Goal: Navigation & Orientation: Find specific page/section

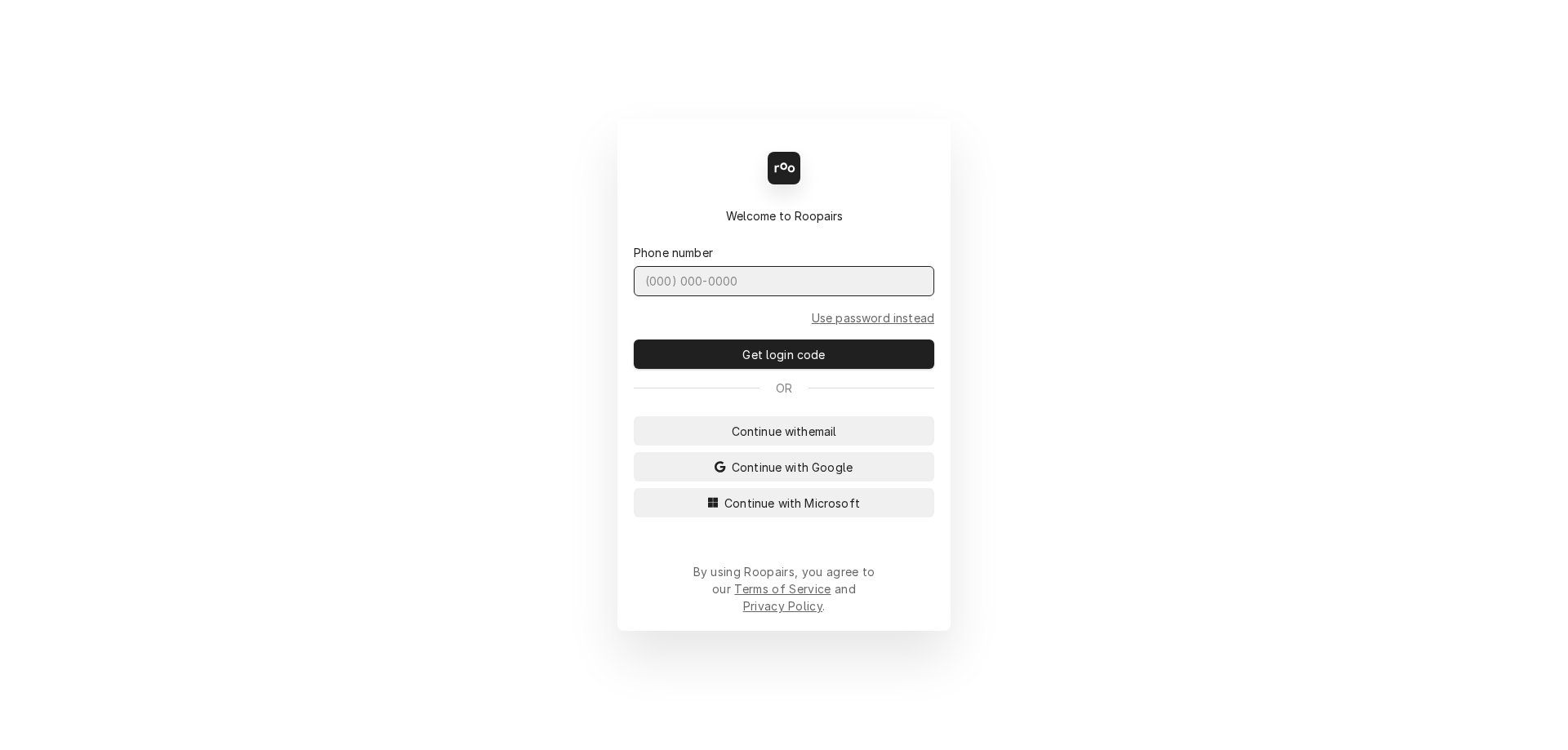
click at [704, 293] on input "Dynamic Content Wrapper" at bounding box center [784, 281] width 300 height 31
type input "(401) 523-6494"
click at [634, 339] on button "Get login code" at bounding box center [784, 354] width 300 height 30
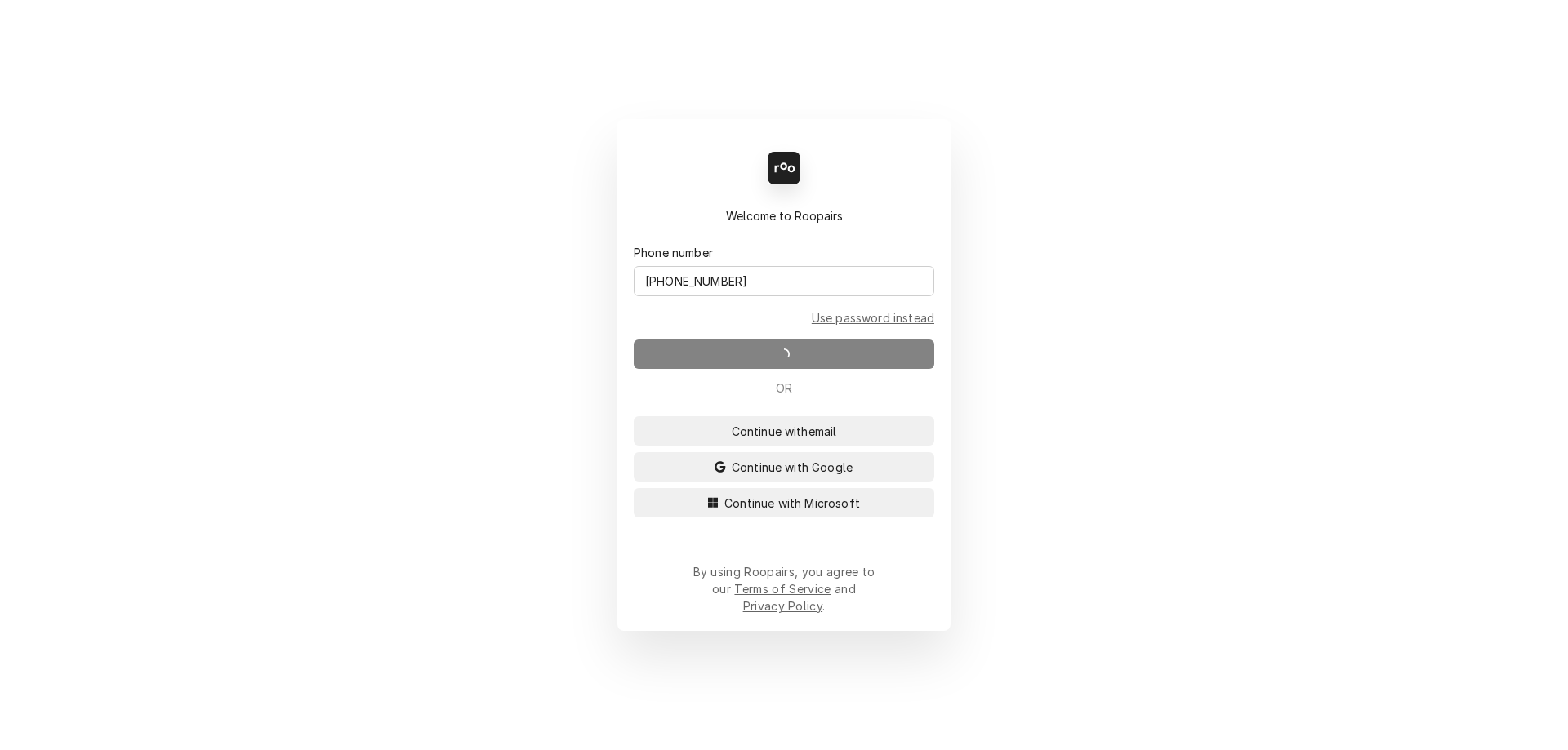
drag, startPoint x: 704, startPoint y: 293, endPoint x: 677, endPoint y: 278, distance: 30.9
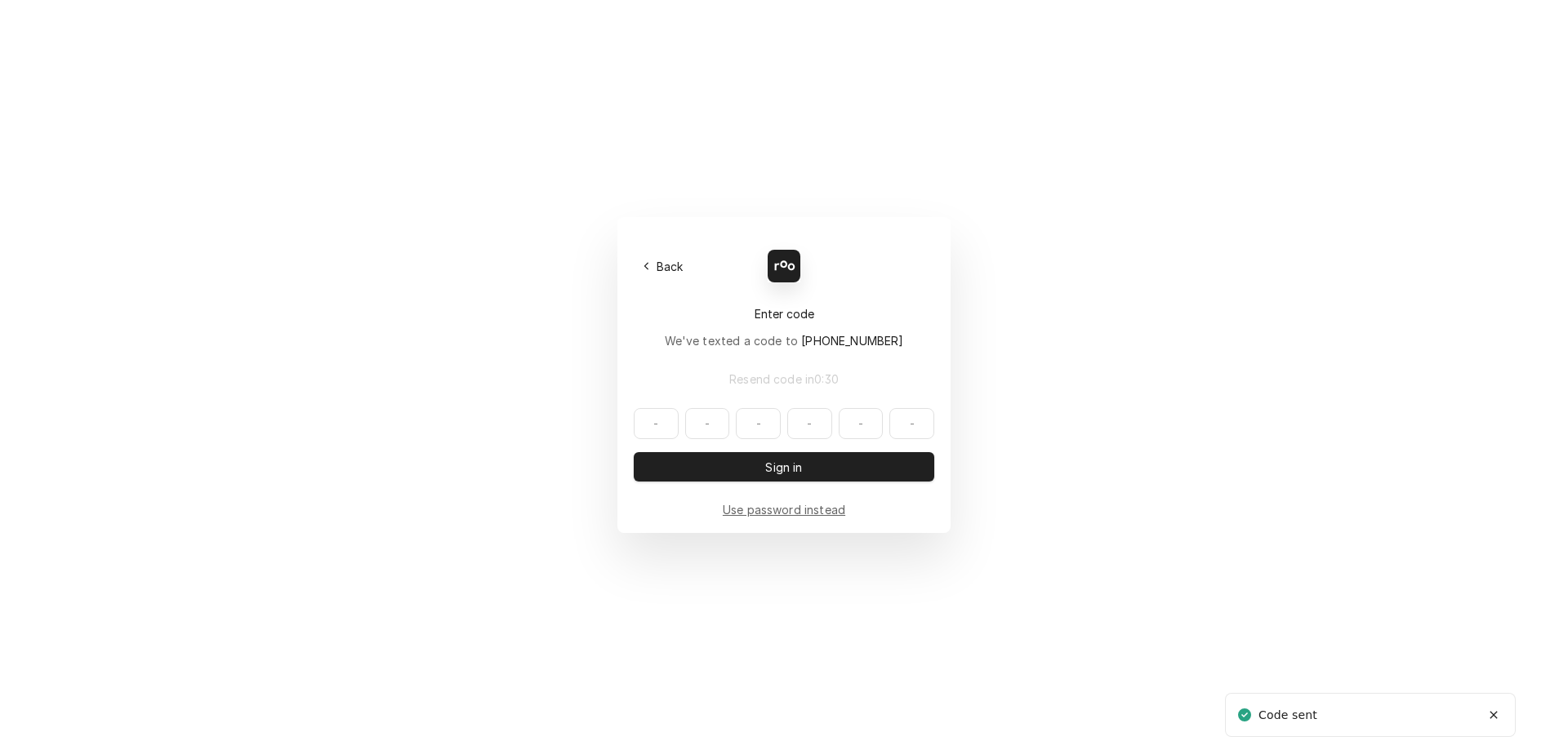
drag, startPoint x: 677, startPoint y: 278, endPoint x: 544, endPoint y: 343, distance: 148.0
click at [544, 343] on div "Back Enter code Welcome to Roopairs We've texted a code to (401) 523-6494 Resen…" at bounding box center [784, 375] width 1568 height 750
click at [676, 428] on input "Dynamic Content Wrapper" at bounding box center [784, 423] width 300 height 31
type input "724080"
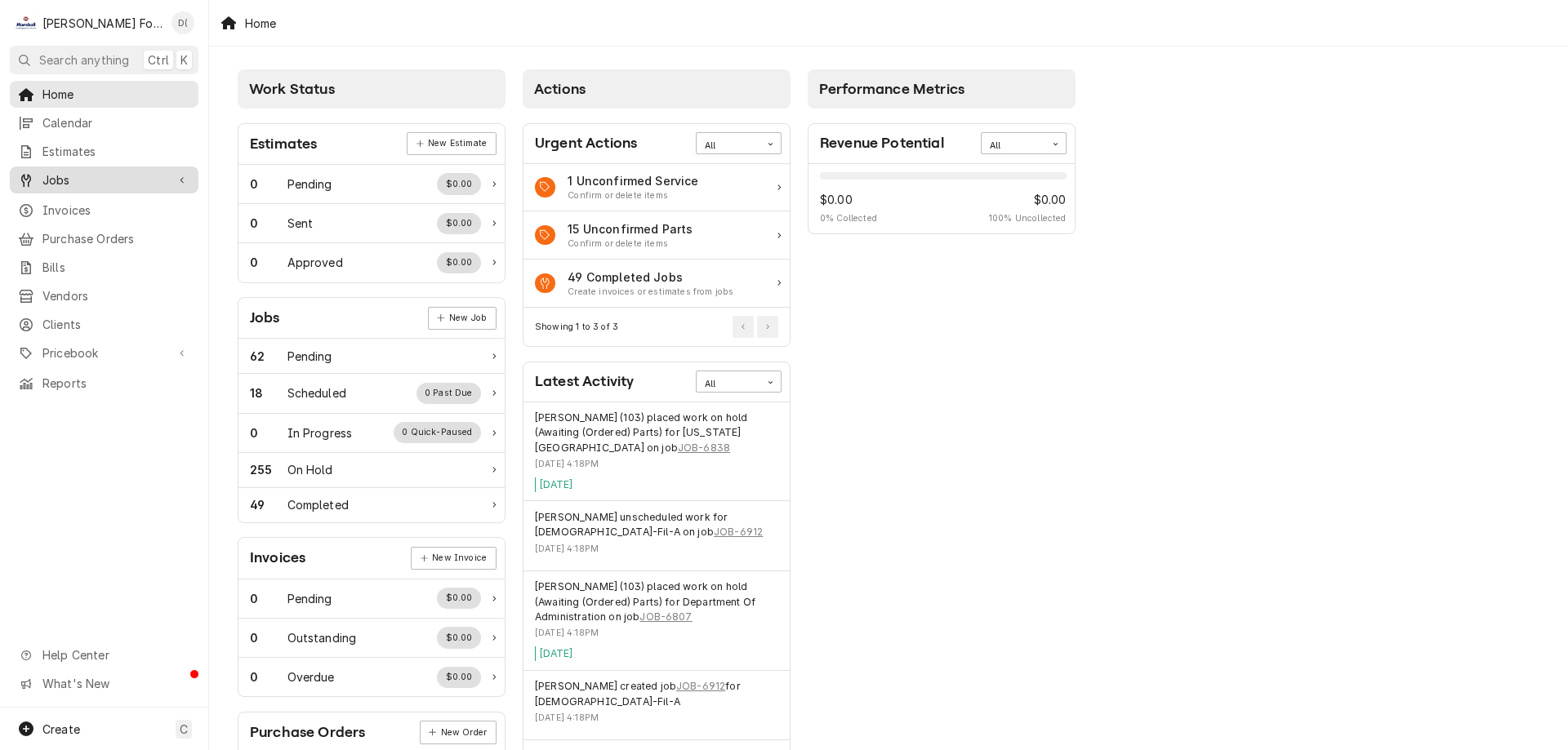
click at [71, 180] on span "Jobs" at bounding box center [104, 180] width 123 height 17
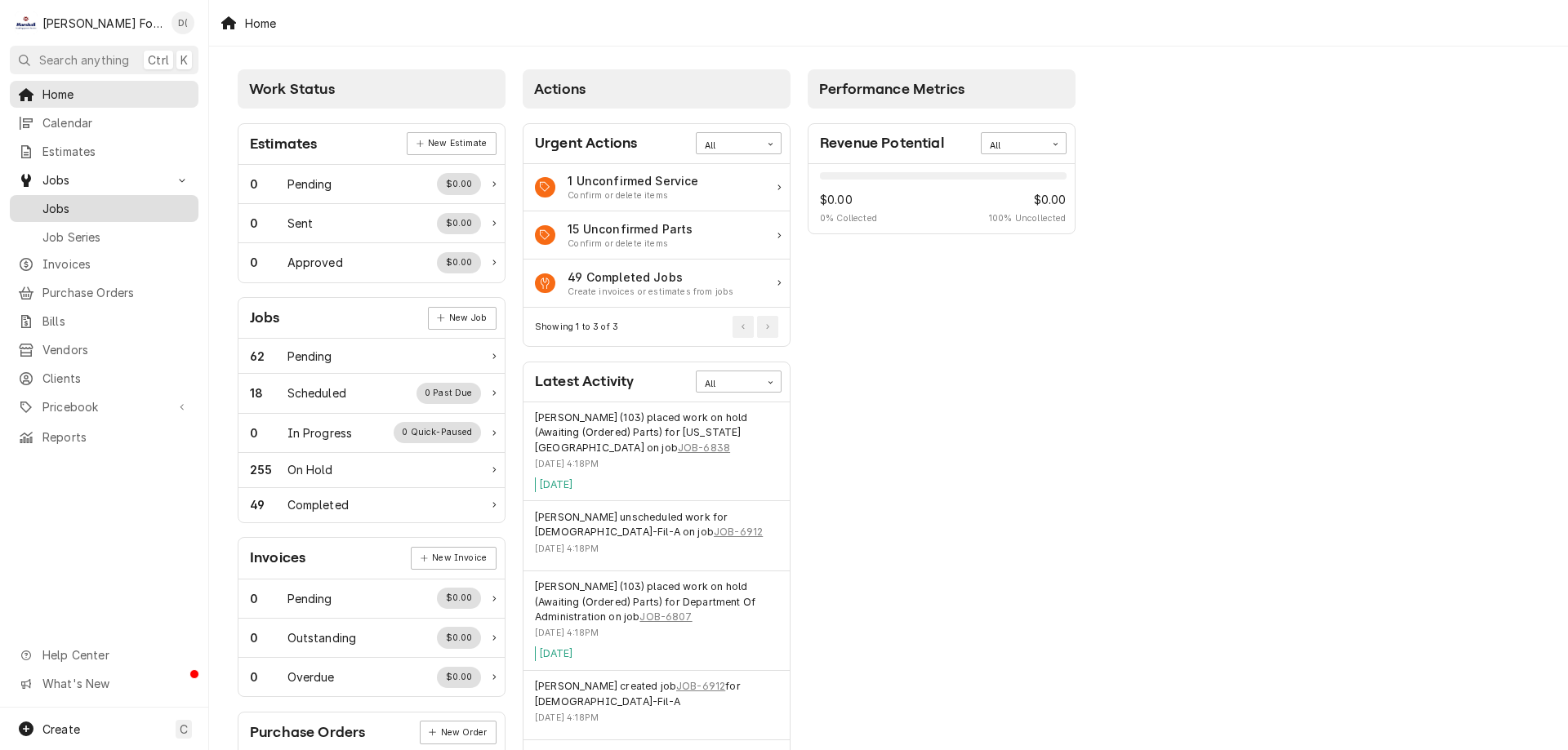
click at [87, 210] on span "Jobs" at bounding box center [117, 208] width 148 height 17
